Goal: Complete application form

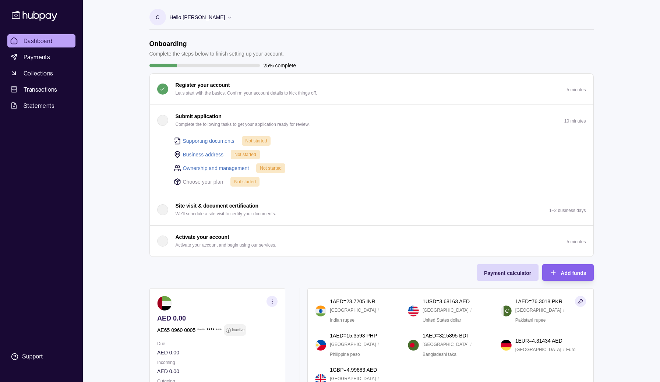
click at [204, 138] on link "Supporting documents" at bounding box center [209, 141] width 52 height 8
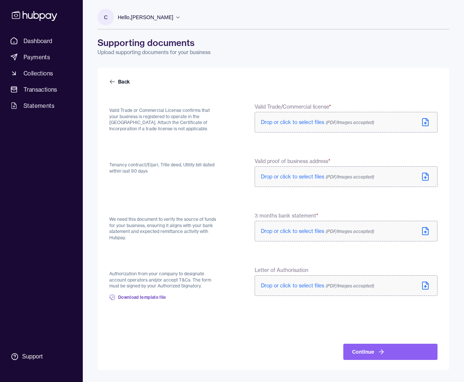
click at [204, 156] on form "Back Valid Trade or Commercial License confirms that your business is registere…" at bounding box center [273, 219] width 328 height 282
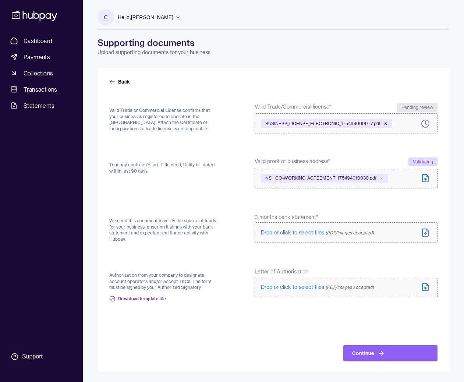
click at [132, 301] on span "Download template file" at bounding box center [142, 299] width 48 height 6
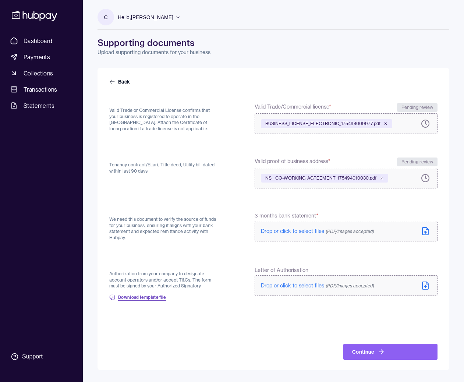
click at [135, 295] on span "Download template file" at bounding box center [142, 297] width 48 height 6
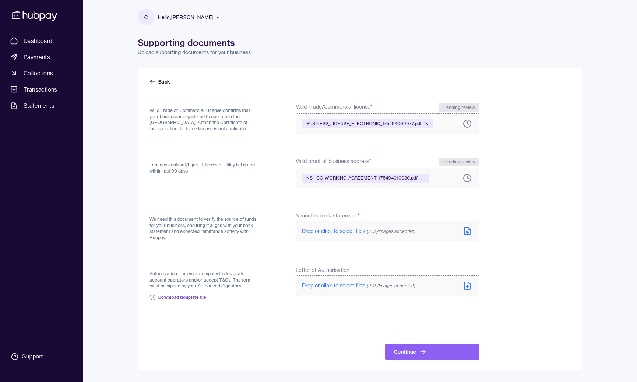
click at [468, 296] on div "Letter of Authorisation Drop or click to select files (PDF/Images accepted)" at bounding box center [388, 281] width 184 height 31
click at [467, 281] on label "Drop or click to select files (PDF/Images accepted)" at bounding box center [388, 285] width 184 height 21
click at [411, 350] on button "Continue" at bounding box center [432, 352] width 94 height 16
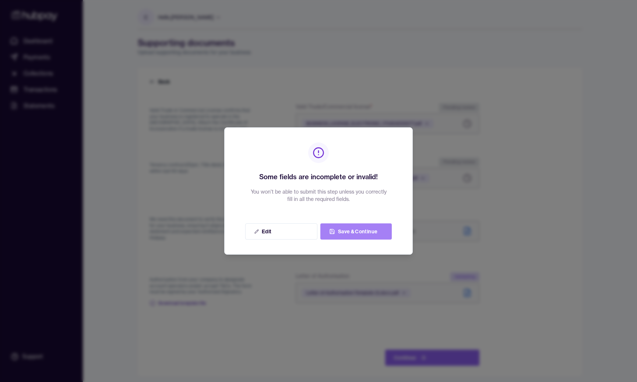
click at [350, 233] on button "Save & Continue" at bounding box center [355, 231] width 71 height 16
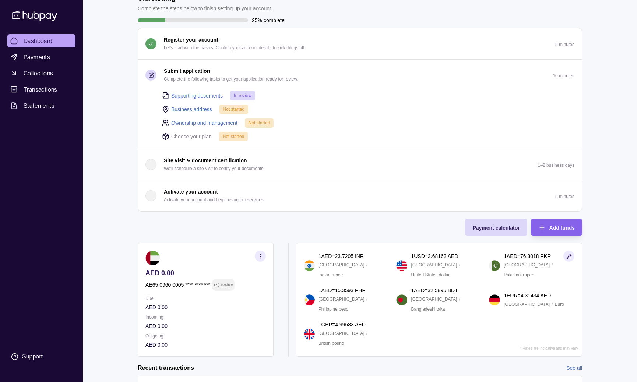
scroll to position [33, 0]
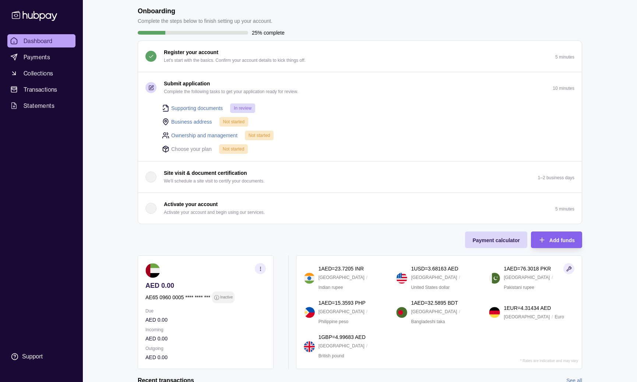
click at [190, 118] on link "Business address" at bounding box center [191, 122] width 41 height 8
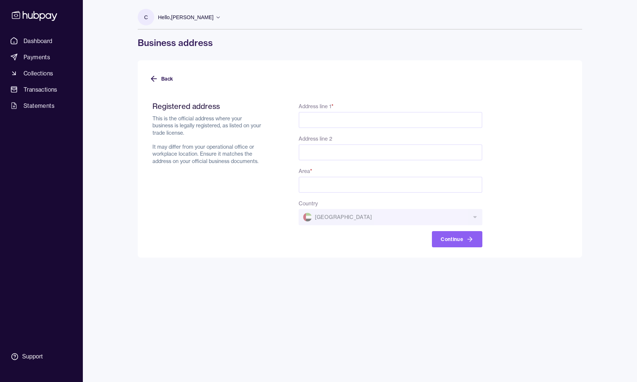
click at [327, 114] on input "Address line 1 *" at bounding box center [391, 120] width 184 height 16
paste input "**********"
drag, startPoint x: 406, startPoint y: 119, endPoint x: 505, endPoint y: 141, distance: 101.4
click at [505, 141] on form "**********" at bounding box center [359, 170] width 421 height 155
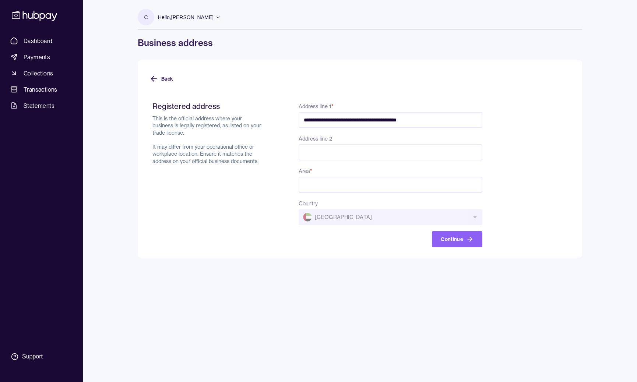
scroll to position [0, 0]
type input "**********"
click at [343, 187] on input "Area *" at bounding box center [391, 185] width 184 height 16
paste input "**********"
drag, startPoint x: 325, startPoint y: 185, endPoint x: 439, endPoint y: 185, distance: 114.1
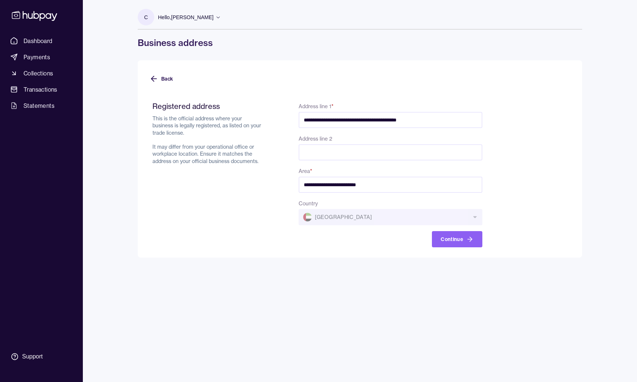
click at [439, 185] on input "**********" at bounding box center [391, 185] width 184 height 16
type input "*******"
click at [452, 242] on button "Continue" at bounding box center [457, 239] width 50 height 16
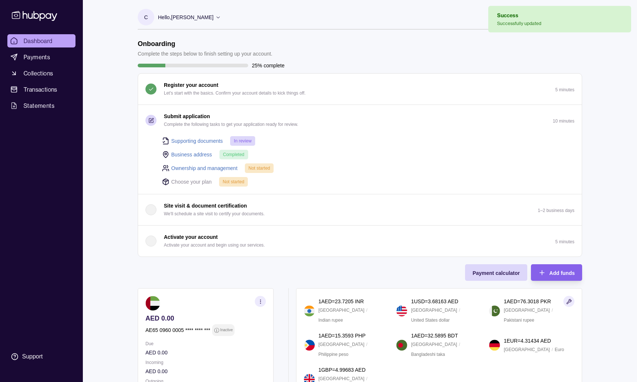
click at [262, 171] on p "Not started" at bounding box center [259, 168] width 22 height 8
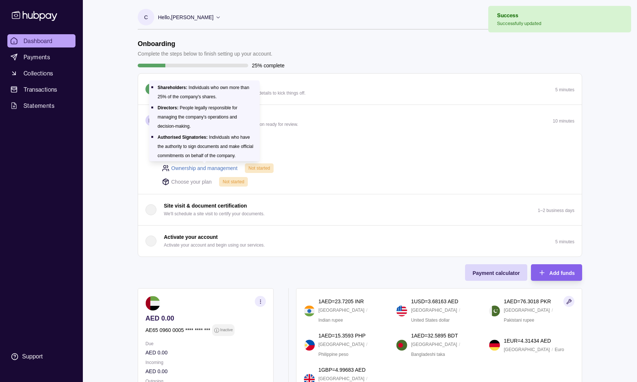
click at [216, 167] on link "Ownership and management" at bounding box center [204, 168] width 66 height 8
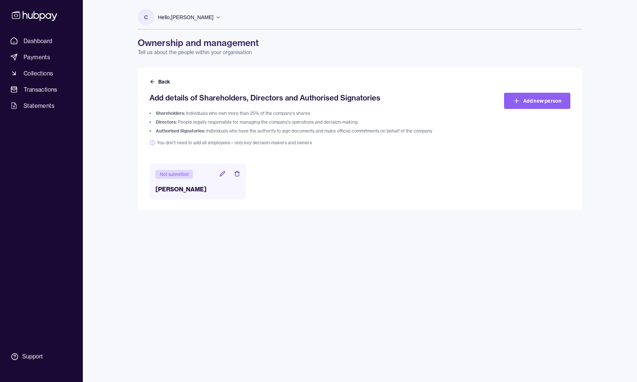
click at [183, 177] on div "Not submitted" at bounding box center [174, 174] width 38 height 9
click at [221, 175] on icon at bounding box center [222, 174] width 6 height 6
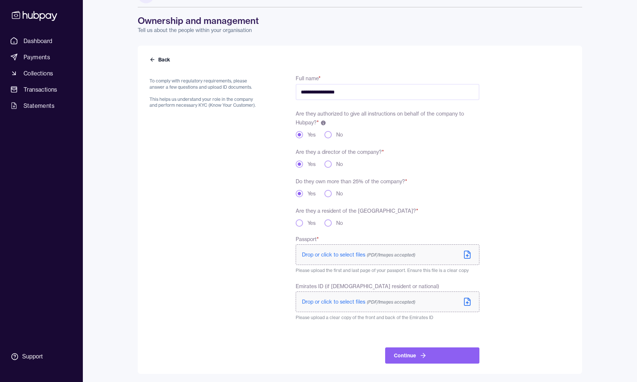
scroll to position [23, 0]
click at [325, 302] on span "Drop or click to select files (PDF/Images accepted)" at bounding box center [358, 301] width 113 height 7
click at [469, 254] on icon at bounding box center [467, 254] width 9 height 9
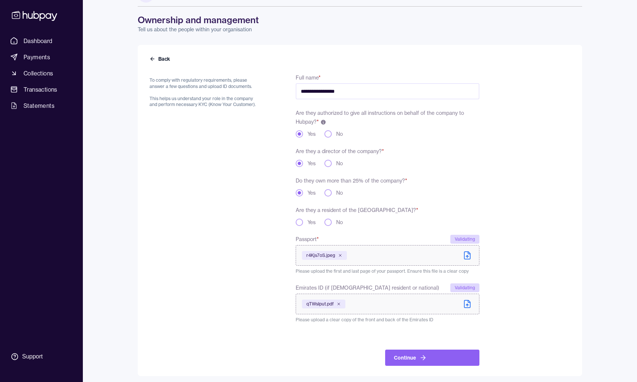
click at [431, 366] on div "**********" at bounding box center [360, 210] width 444 height 331
click at [433, 353] on button "Continue" at bounding box center [432, 358] width 94 height 16
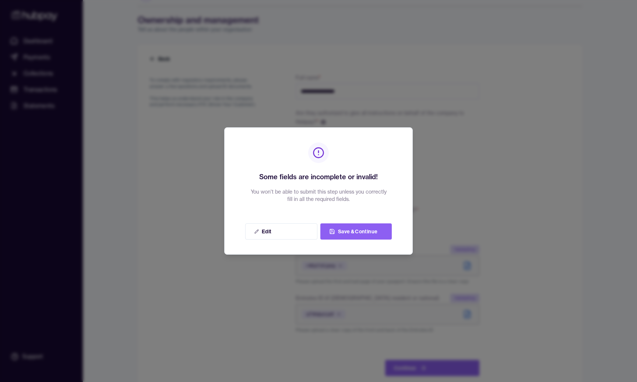
click at [359, 211] on div "Some fields are incomplete or invalid! You won't be able to submit this step un…" at bounding box center [318, 190] width 188 height 127
click at [293, 235] on button "Edit" at bounding box center [281, 231] width 72 height 16
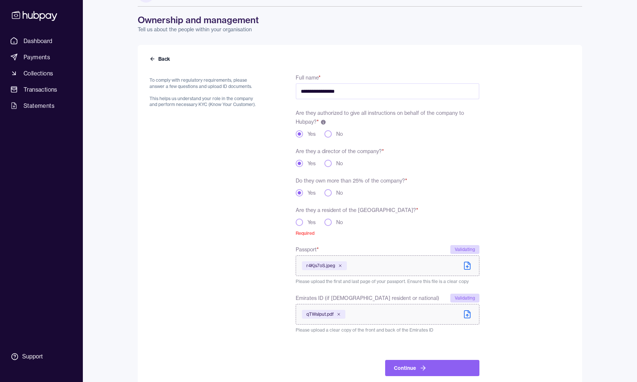
click at [298, 226] on button "Yes" at bounding box center [299, 222] width 7 height 7
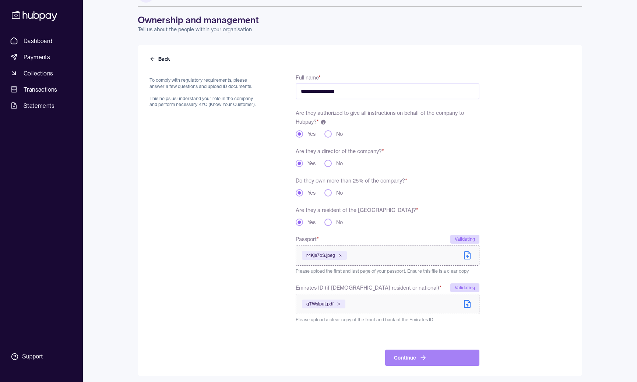
click at [438, 363] on button "Continue" at bounding box center [432, 358] width 94 height 16
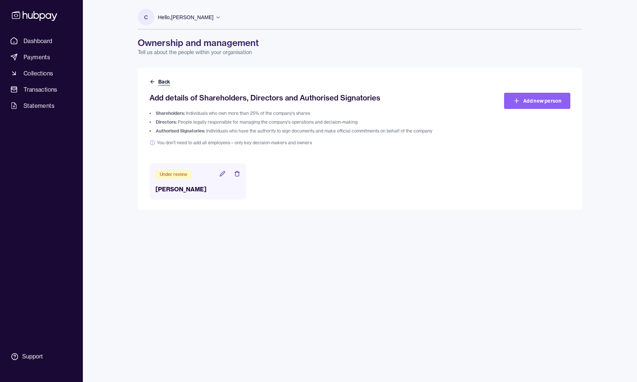
click at [160, 81] on button "Back" at bounding box center [160, 81] width 22 height 7
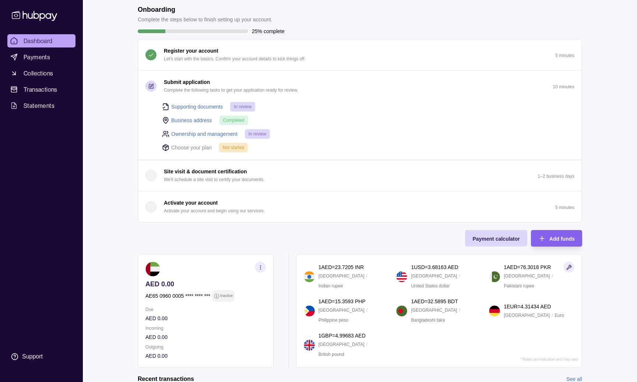
scroll to position [32, 0]
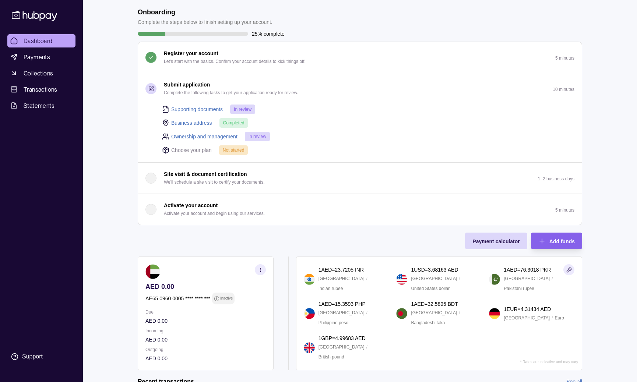
click at [153, 211] on div "button" at bounding box center [150, 209] width 11 height 11
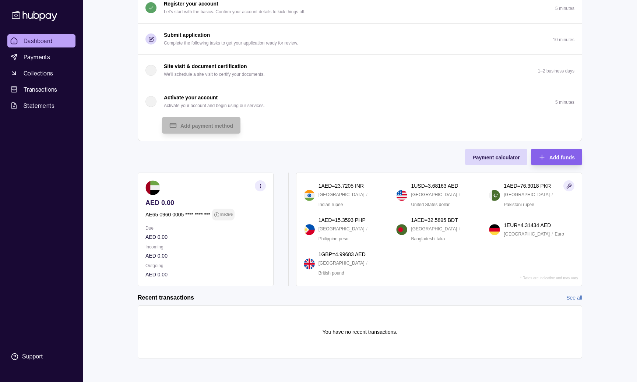
scroll to position [0, 0]
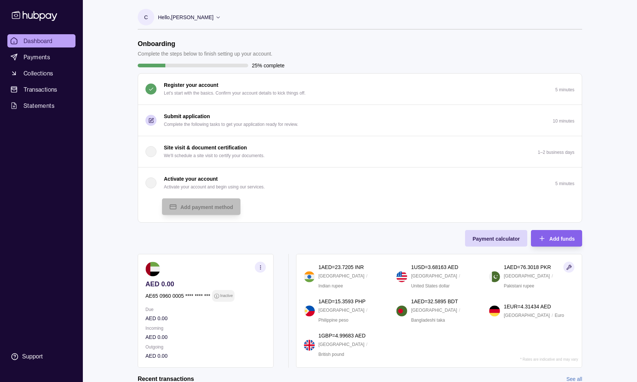
click at [172, 115] on p "Submit application" at bounding box center [187, 116] width 46 height 8
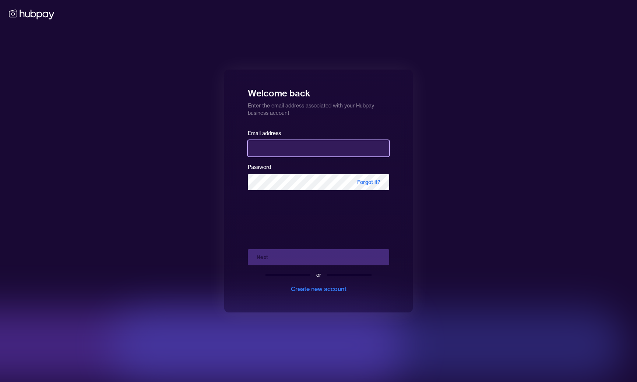
click at [266, 147] on input "email" at bounding box center [318, 148] width 141 height 16
type input "**********"
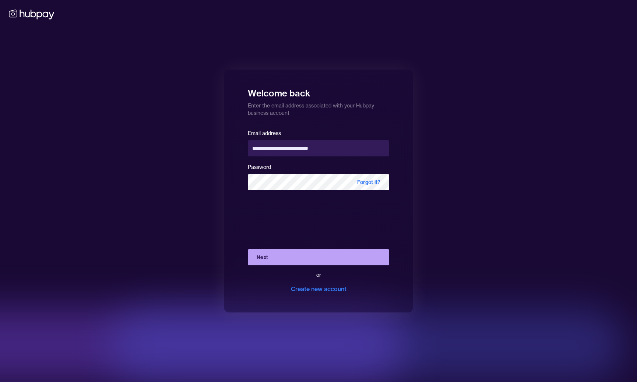
click at [300, 256] on button "Next" at bounding box center [318, 257] width 141 height 16
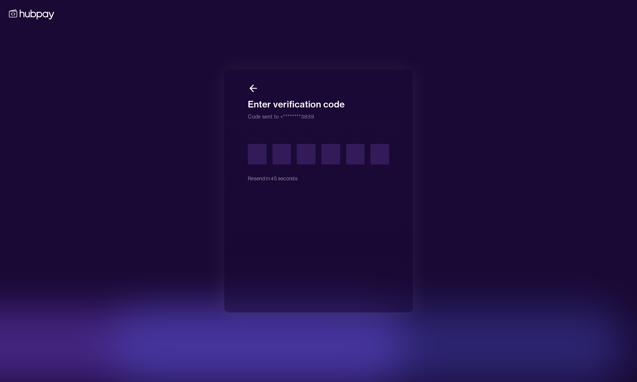
type input "*"
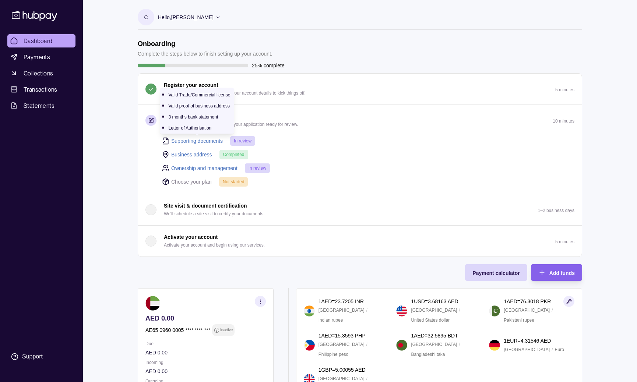
click at [205, 140] on link "Supporting documents" at bounding box center [197, 141] width 52 height 8
